Goal: Transaction & Acquisition: Obtain resource

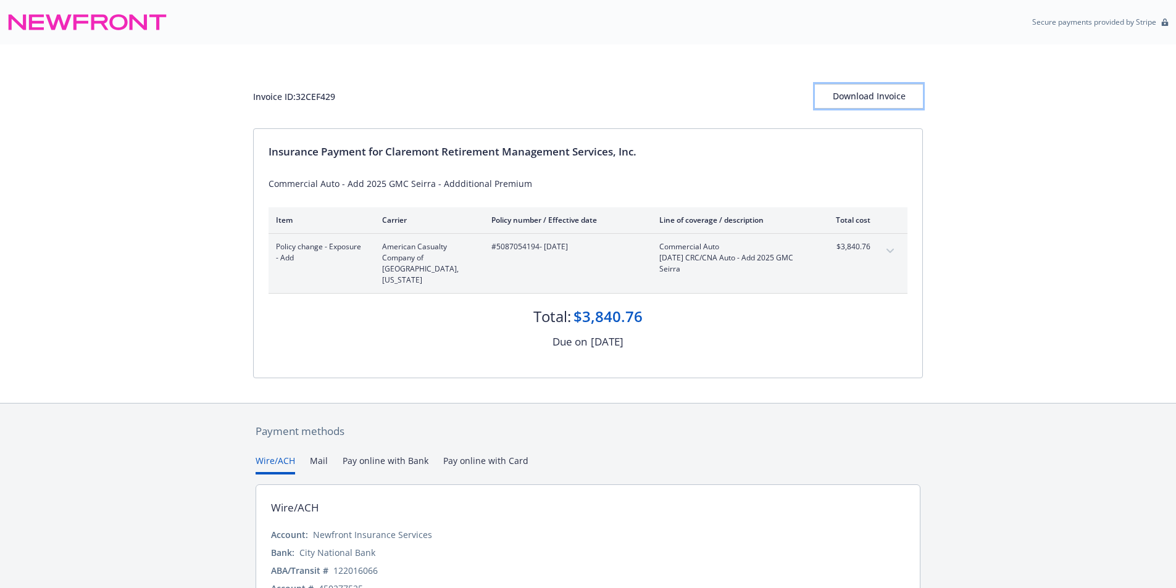
drag, startPoint x: 880, startPoint y: 95, endPoint x: 915, endPoint y: 507, distance: 413.3
click at [880, 95] on div "Download Invoice" at bounding box center [869, 96] width 108 height 23
click at [419, 26] on div "Secure payments provided by Stripe" at bounding box center [587, 22] width 1161 height 30
